Goal: Task Accomplishment & Management: Use online tool/utility

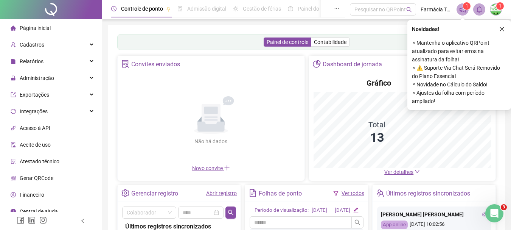
click at [500, 30] on icon "close" at bounding box center [501, 28] width 5 height 5
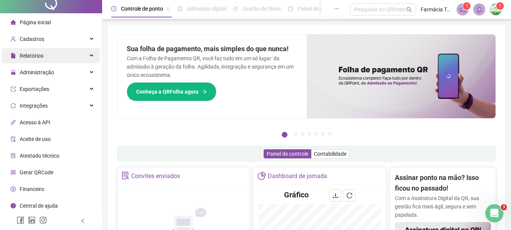
scroll to position [7, 0]
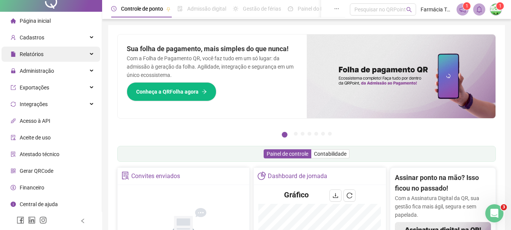
click at [70, 55] on div "Relatórios" at bounding box center [51, 54] width 99 height 15
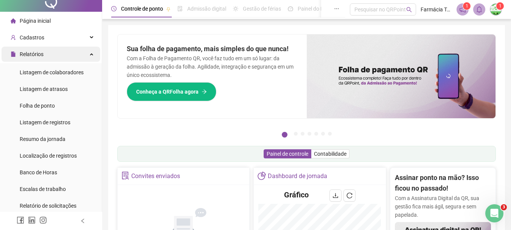
click at [70, 55] on div "Relatórios" at bounding box center [51, 54] width 99 height 15
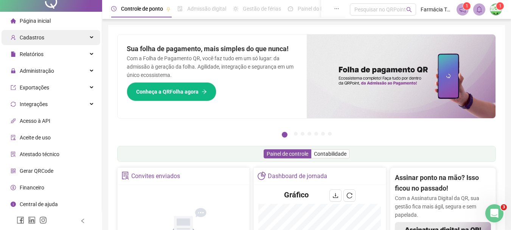
click at [70, 37] on div "Cadastros" at bounding box center [51, 37] width 99 height 15
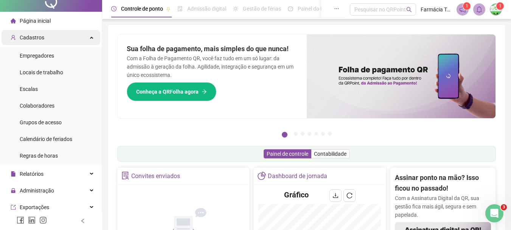
click at [70, 37] on div "Cadastros" at bounding box center [51, 37] width 99 height 15
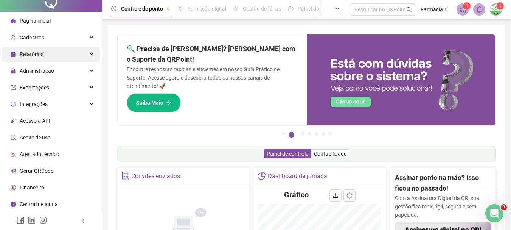
click at [45, 53] on div "Relatórios" at bounding box center [51, 54] width 99 height 15
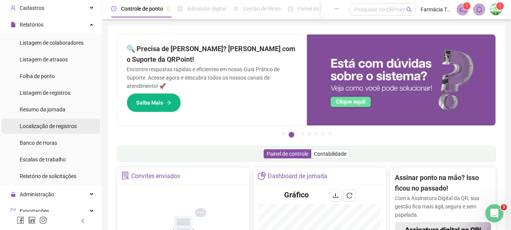
scroll to position [45, 0]
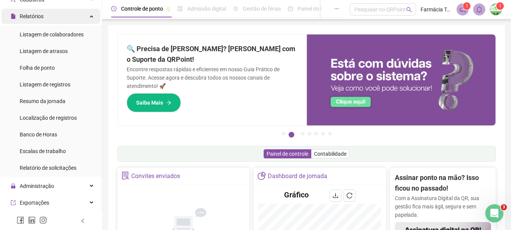
click at [65, 16] on div "Relatórios" at bounding box center [51, 16] width 99 height 15
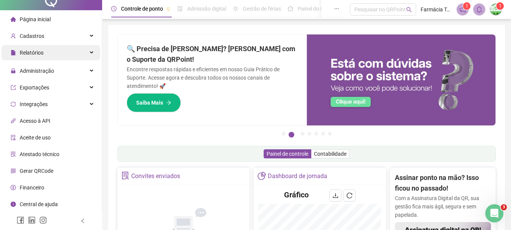
scroll to position [7, 0]
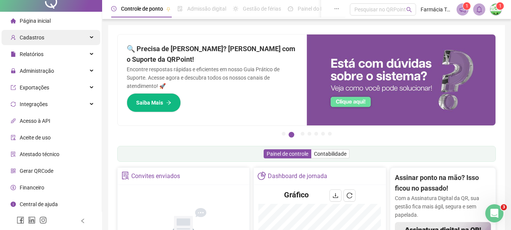
click at [57, 37] on div "Cadastros" at bounding box center [51, 37] width 99 height 15
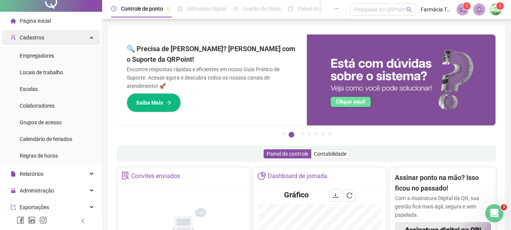
click at [57, 37] on div "Cadastros" at bounding box center [51, 37] width 99 height 15
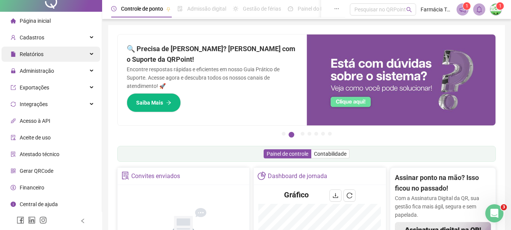
click at [57, 51] on div "Relatórios" at bounding box center [51, 54] width 99 height 15
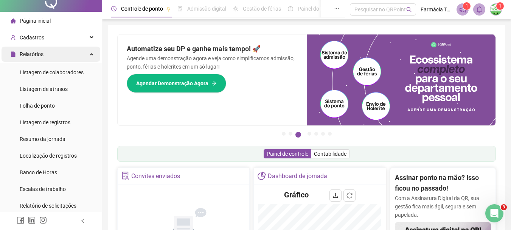
click at [62, 51] on div "Relatórios" at bounding box center [51, 54] width 99 height 15
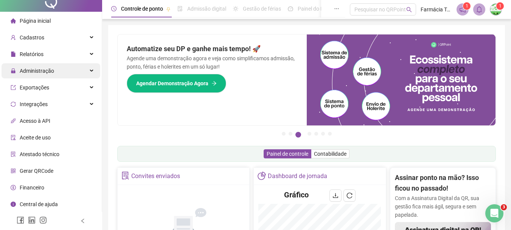
click at [59, 70] on div "Administração" at bounding box center [51, 70] width 99 height 15
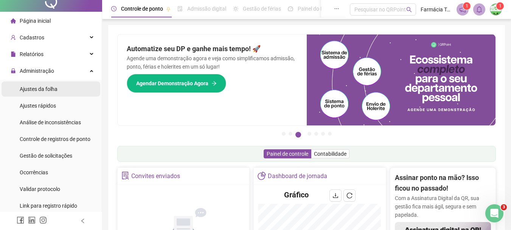
click at [42, 93] on div "Ajustes da folha" at bounding box center [39, 88] width 38 height 15
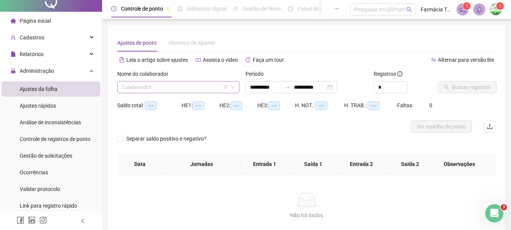
type input "**********"
click at [194, 90] on input "search" at bounding box center [175, 86] width 106 height 11
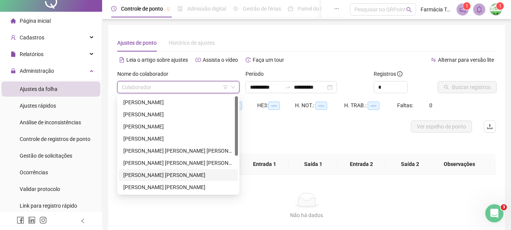
click at [168, 174] on div "[PERSON_NAME] [PERSON_NAME]" at bounding box center [178, 175] width 110 height 8
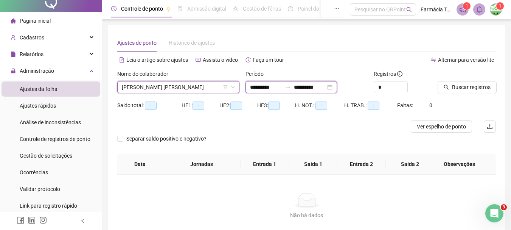
click at [255, 87] on input "**********" at bounding box center [266, 87] width 32 height 8
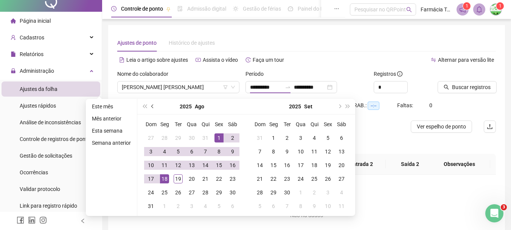
click at [154, 107] on button "prev-year" at bounding box center [153, 106] width 8 height 15
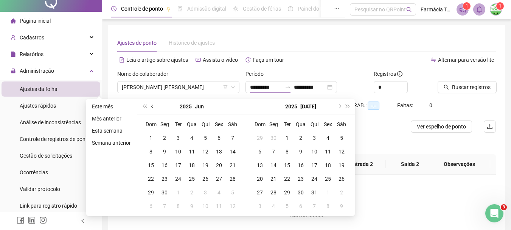
click at [153, 107] on button "prev-year" at bounding box center [153, 106] width 8 height 15
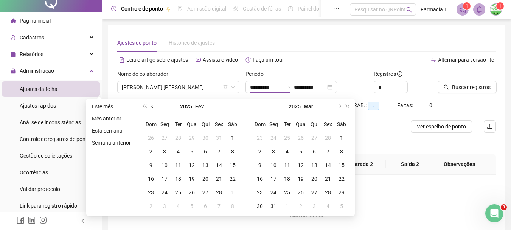
click at [153, 107] on button "prev-year" at bounding box center [153, 106] width 8 height 15
click at [341, 108] on button "next-year" at bounding box center [339, 106] width 8 height 15
type input "**********"
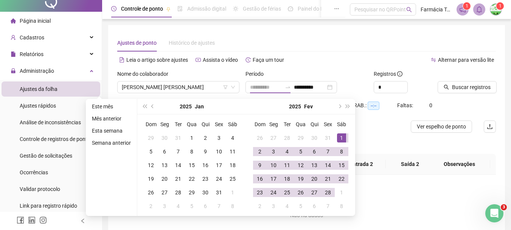
drag, startPoint x: 339, startPoint y: 136, endPoint x: 337, endPoint y: 142, distance: 6.8
click at [339, 136] on div "1" at bounding box center [341, 137] width 9 height 9
type input "**********"
drag, startPoint x: 328, startPoint y: 195, endPoint x: 332, endPoint y: 193, distance: 4.7
click at [329, 194] on div "28" at bounding box center [327, 192] width 9 height 9
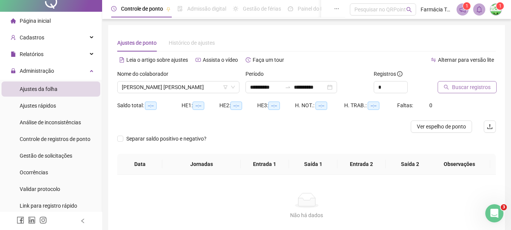
click at [470, 90] on span "Buscar registros" at bounding box center [471, 87] width 39 height 8
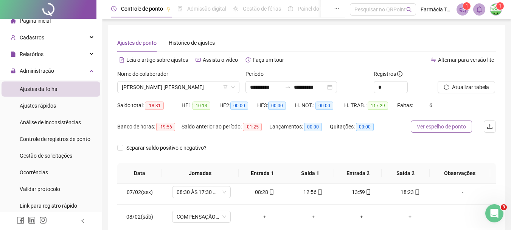
click at [446, 128] on span "Ver espelho de ponto" at bounding box center [441, 126] width 49 height 8
